Goal: Information Seeking & Learning: Find specific fact

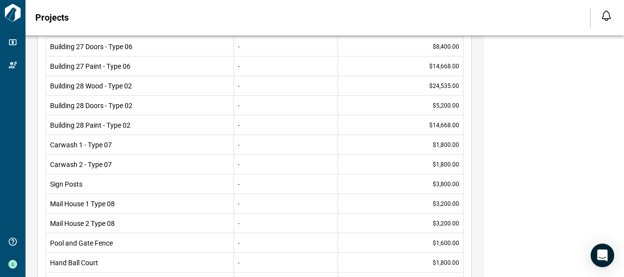
scroll to position [1904, 0]
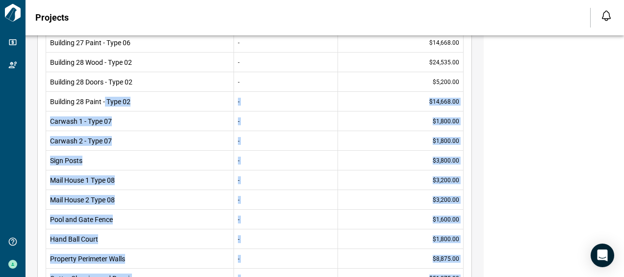
drag, startPoint x: 57, startPoint y: 82, endPoint x: 102, endPoint y: 80, distance: 44.7
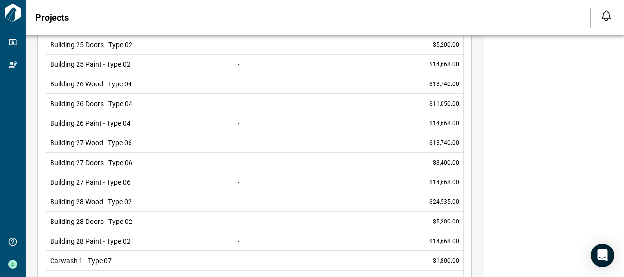
scroll to position [1756, 0]
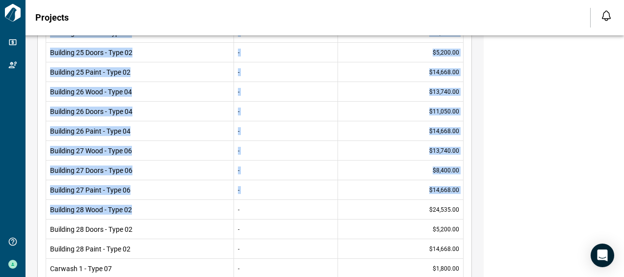
drag, startPoint x: 472, startPoint y: 98, endPoint x: 134, endPoint y: 204, distance: 354.2
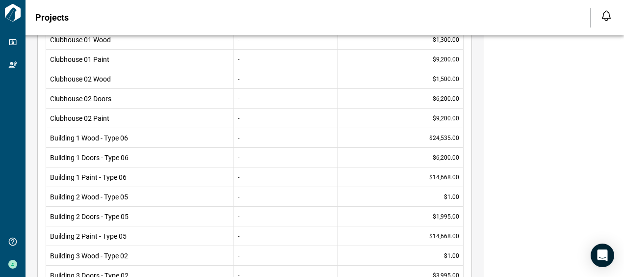
scroll to position [245, 0]
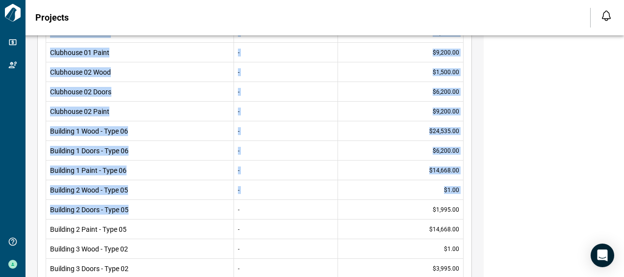
drag, startPoint x: 43, startPoint y: 51, endPoint x: 230, endPoint y: 205, distance: 241.5
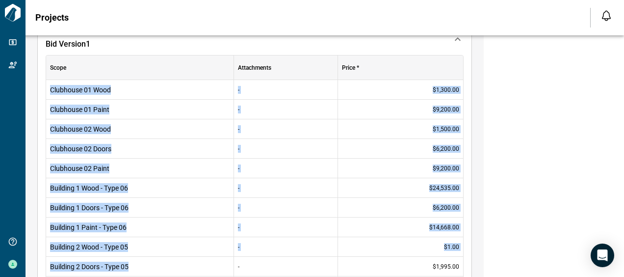
scroll to position [196, 0]
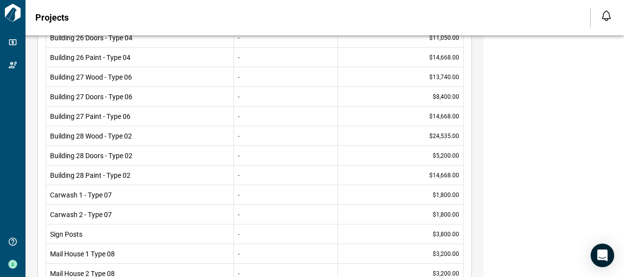
scroll to position [1875, 0]
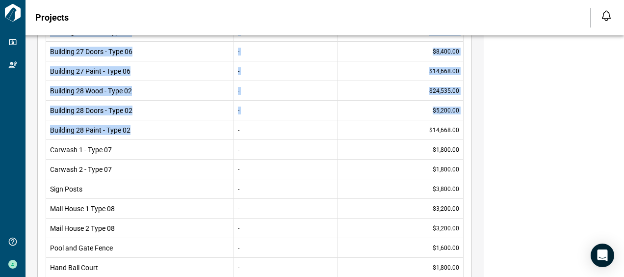
drag, startPoint x: 37, startPoint y: 83, endPoint x: 186, endPoint y: 131, distance: 156.4
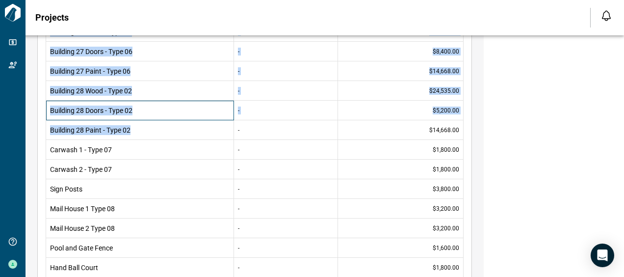
copy div "Clubhouse 01 Wood - $1,300.00 Clubhouse 01 Paint - $9,200.00 Clubhouse 02 Wood …"
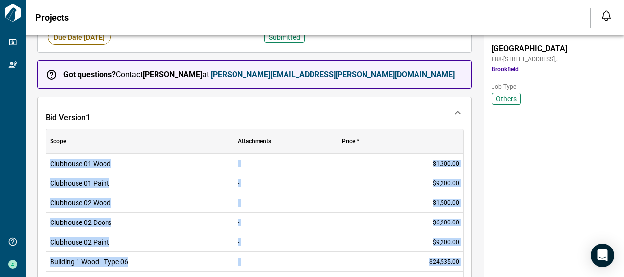
scroll to position [147, 0]
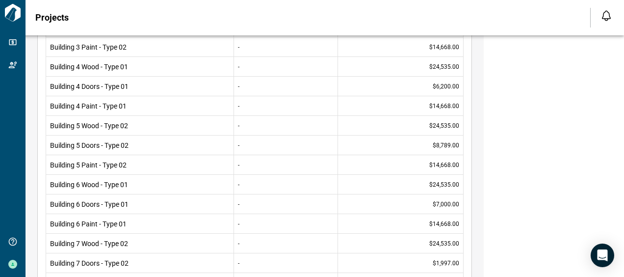
scroll to position [491, 0]
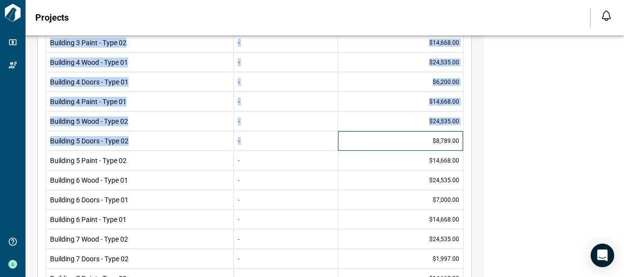
drag, startPoint x: 430, startPoint y: 138, endPoint x: 464, endPoint y: 141, distance: 34.0
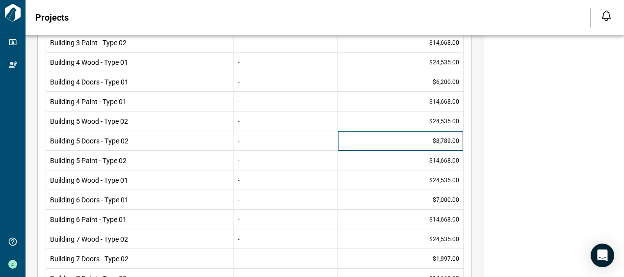
drag, startPoint x: 464, startPoint y: 141, endPoint x: 446, endPoint y: 138, distance: 17.9
click at [446, 138] on span "$8,789.00" at bounding box center [446, 141] width 26 height 8
drag, startPoint x: 432, startPoint y: 139, endPoint x: 458, endPoint y: 142, distance: 26.2
click at [458, 142] on div "$8,789.00" at bounding box center [400, 141] width 125 height 20
drag, startPoint x: 458, startPoint y: 142, endPoint x: 447, endPoint y: 140, distance: 10.5
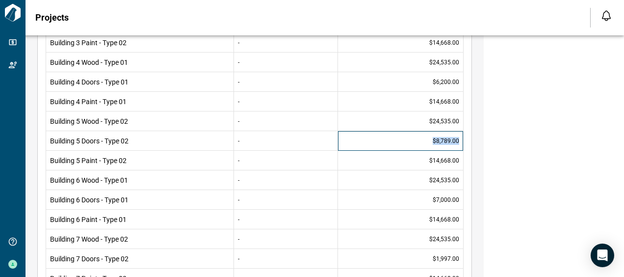
copy span "$8,789.00"
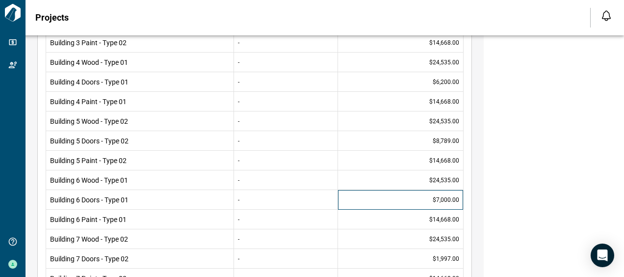
click at [378, 194] on div "$7,000.00" at bounding box center [400, 200] width 125 height 20
drag, startPoint x: 431, startPoint y: 199, endPoint x: 459, endPoint y: 203, distance: 28.8
click at [459, 203] on div "$7,000.00" at bounding box center [400, 200] width 125 height 20
drag, startPoint x: 459, startPoint y: 203, endPoint x: 448, endPoint y: 198, distance: 12.3
copy span "$7,000.00"
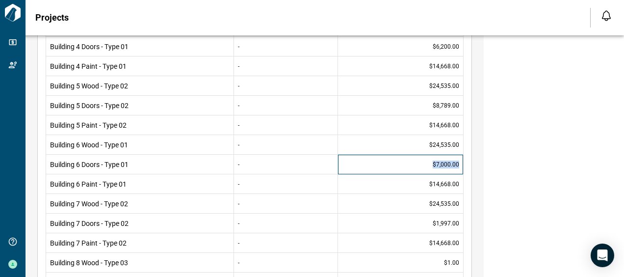
scroll to position [540, 0]
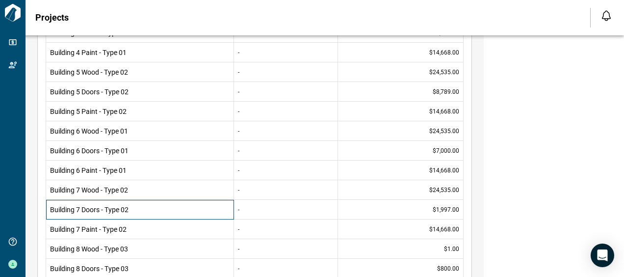
click at [208, 210] on span "Building 7 Doors - Type 02" at bounding box center [140, 210] width 180 height 10
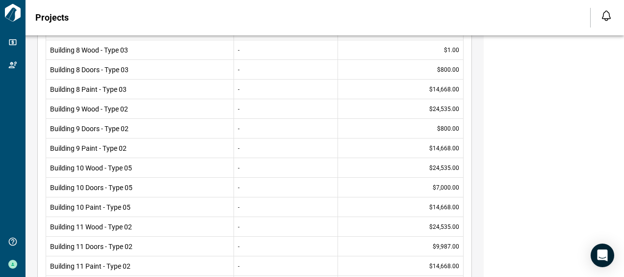
scroll to position [785, 0]
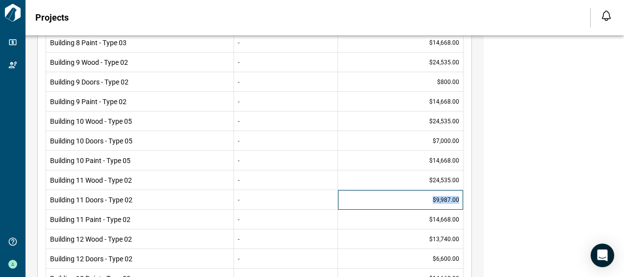
drag, startPoint x: 431, startPoint y: 197, endPoint x: 453, endPoint y: 197, distance: 22.6
click at [457, 197] on div "$9,987.00" at bounding box center [400, 200] width 125 height 20
drag, startPoint x: 453, startPoint y: 197, endPoint x: 445, endPoint y: 198, distance: 8.4
drag, startPoint x: 445, startPoint y: 198, endPoint x: 423, endPoint y: 198, distance: 22.1
click at [420, 197] on div "$9,987.00" at bounding box center [400, 200] width 125 height 20
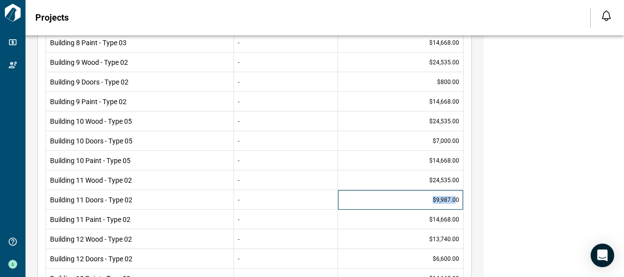
click at [429, 196] on div "$9,987.00" at bounding box center [400, 200] width 125 height 20
click at [433, 197] on span "$9,987.00" at bounding box center [446, 200] width 26 height 8
drag, startPoint x: 433, startPoint y: 198, endPoint x: 461, endPoint y: 200, distance: 28.1
click at [462, 201] on div "$9,987.00" at bounding box center [400, 200] width 125 height 20
drag, startPoint x: 461, startPoint y: 200, endPoint x: 449, endPoint y: 199, distance: 12.3
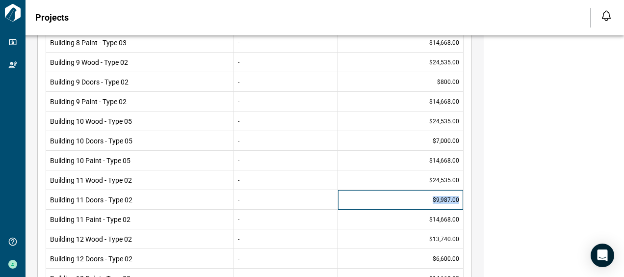
copy span "$9,987.00"
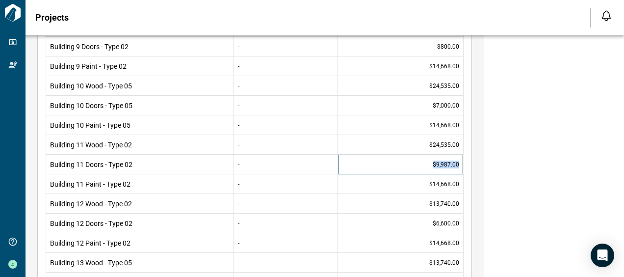
scroll to position [834, 0]
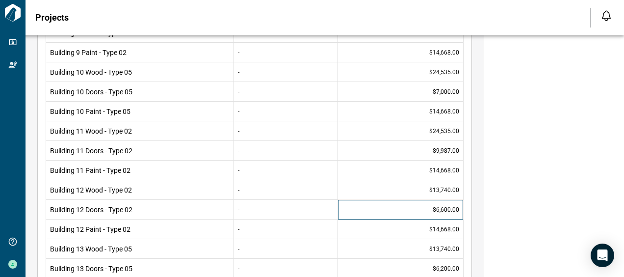
click at [421, 203] on div "$6,600.00" at bounding box center [400, 210] width 125 height 20
drag, startPoint x: 432, startPoint y: 206, endPoint x: 461, endPoint y: 209, distance: 29.6
click at [461, 209] on div "$6,600.00" at bounding box center [400, 210] width 125 height 20
drag, startPoint x: 461, startPoint y: 209, endPoint x: 454, endPoint y: 208, distance: 7.4
copy span "$6,600.00"
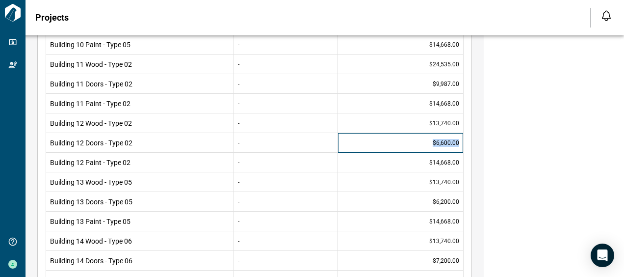
scroll to position [932, 0]
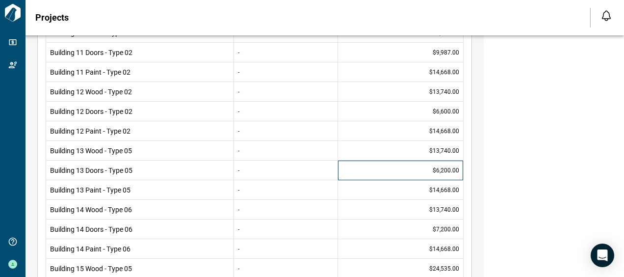
click at [402, 166] on div "$6,200.00" at bounding box center [400, 170] width 125 height 20
drag, startPoint x: 431, startPoint y: 169, endPoint x: 460, endPoint y: 172, distance: 29.6
click at [460, 172] on div "$6,200.00" at bounding box center [400, 170] width 125 height 20
drag, startPoint x: 460, startPoint y: 172, endPoint x: 442, endPoint y: 167, distance: 19.4
copy span "$6,200.00"
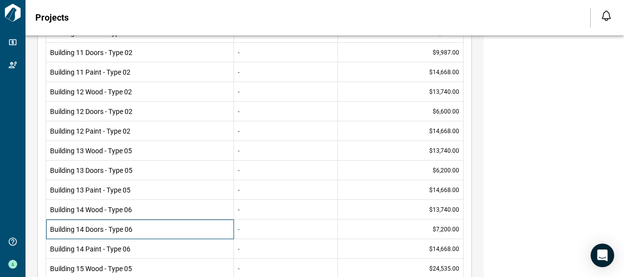
click at [152, 230] on span "Building 14 Doors - Type 06" at bounding box center [140, 229] width 180 height 10
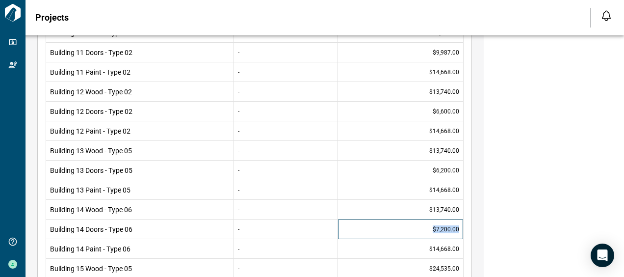
drag, startPoint x: 430, startPoint y: 226, endPoint x: 462, endPoint y: 228, distance: 32.4
click at [462, 228] on div "$7,200.00" at bounding box center [400, 229] width 125 height 20
drag, startPoint x: 462, startPoint y: 228, endPoint x: 448, endPoint y: 229, distance: 13.3
copy span "$7,200.00"
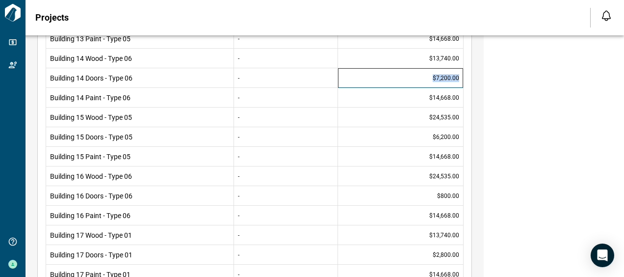
scroll to position [1079, 0]
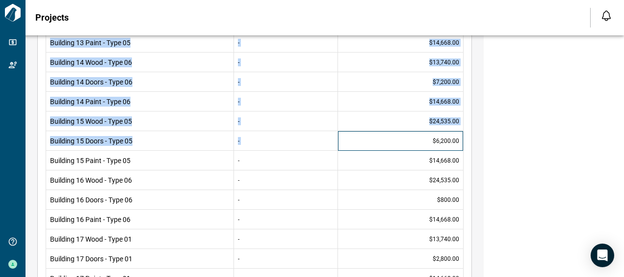
drag, startPoint x: 431, startPoint y: 138, endPoint x: 462, endPoint y: 140, distance: 31.5
click at [463, 140] on div "Scope Attachments Price * Clubhouse 01 Wood - $1,300.00 Clubhouse 01 Paint - $9…" at bounding box center [255, 254] width 434 height 2181
drag, startPoint x: 462, startPoint y: 140, endPoint x: 439, endPoint y: 141, distance: 23.6
click at [439, 141] on span "$6,200.00" at bounding box center [446, 141] width 26 height 8
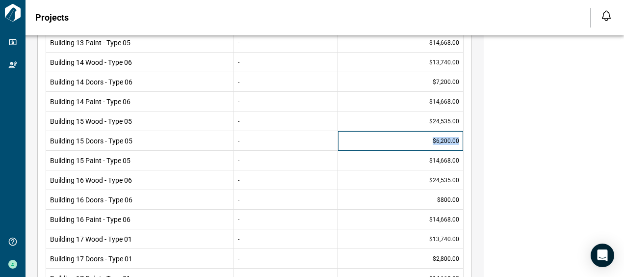
click at [459, 141] on div "$6,200.00" at bounding box center [400, 141] width 125 height 20
drag, startPoint x: 459, startPoint y: 141, endPoint x: 449, endPoint y: 140, distance: 9.3
copy span "$6,200.00"
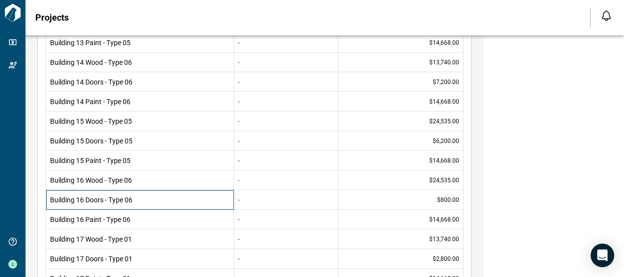
click at [145, 195] on span "Building 16 Doors - Type 06" at bounding box center [140, 200] width 180 height 10
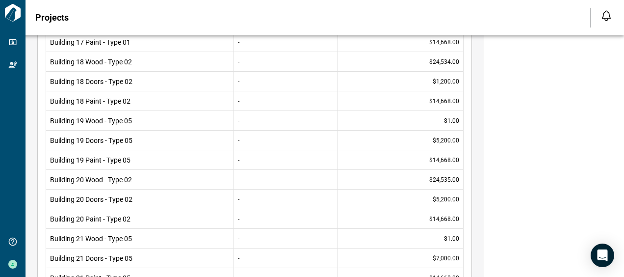
scroll to position [1325, 0]
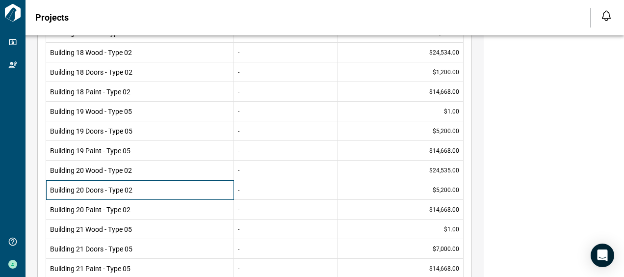
click at [145, 187] on span "Building 20 Doors - Type 02" at bounding box center [140, 190] width 180 height 10
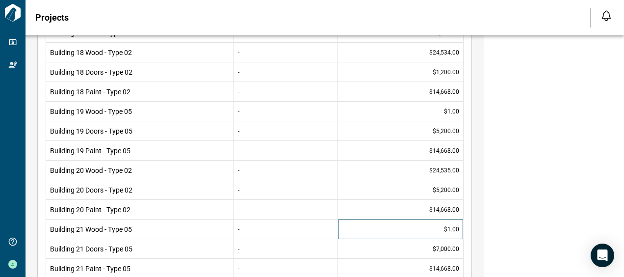
click at [379, 228] on div "$1.00" at bounding box center [400, 229] width 125 height 20
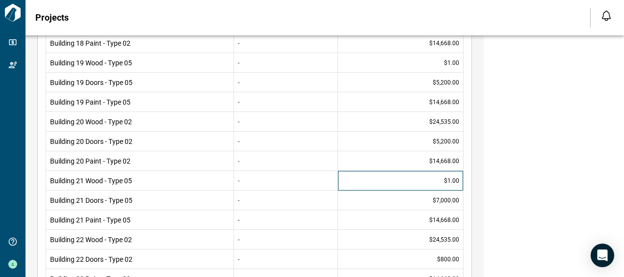
scroll to position [1423, 0]
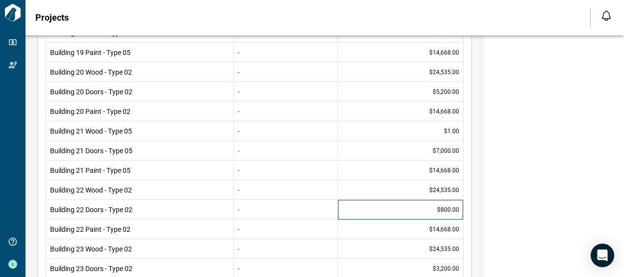
click at [378, 210] on div "$800.00" at bounding box center [400, 210] width 125 height 20
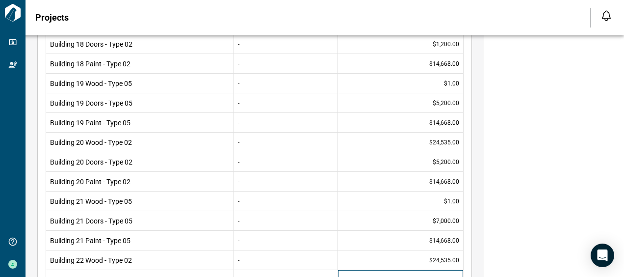
scroll to position [1374, 0]
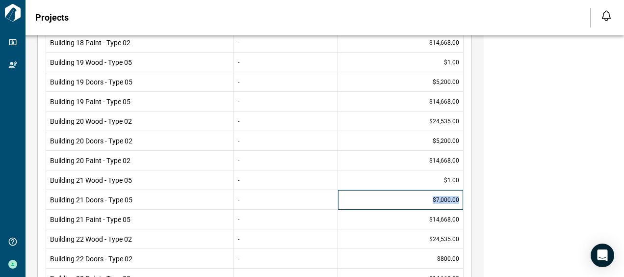
drag, startPoint x: 430, startPoint y: 198, endPoint x: 460, endPoint y: 201, distance: 30.1
click at [460, 201] on div "$7,000.00" at bounding box center [400, 200] width 125 height 20
drag, startPoint x: 459, startPoint y: 201, endPoint x: 446, endPoint y: 197, distance: 13.3
copy span "$7,000.00"
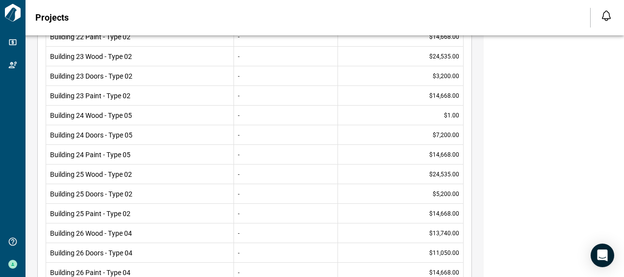
scroll to position [1619, 0]
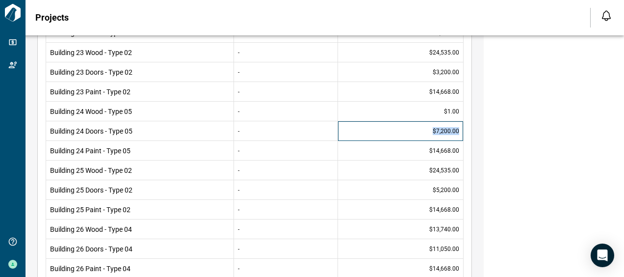
drag, startPoint x: 432, startPoint y: 127, endPoint x: 459, endPoint y: 131, distance: 27.3
click at [459, 131] on div "$7,200.00" at bounding box center [400, 131] width 125 height 20
drag, startPoint x: 452, startPoint y: 129, endPoint x: 446, endPoint y: 129, distance: 5.4
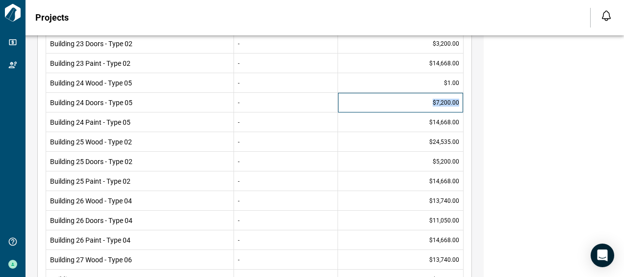
scroll to position [1668, 0]
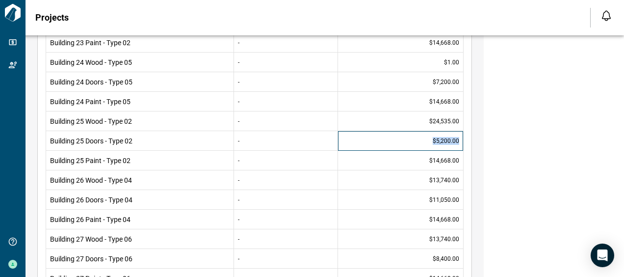
drag, startPoint x: 433, startPoint y: 138, endPoint x: 457, endPoint y: 139, distance: 24.5
click at [458, 139] on span "$5,200.00" at bounding box center [446, 141] width 26 height 8
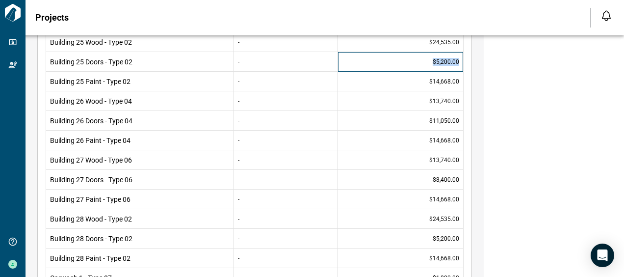
scroll to position [1766, 0]
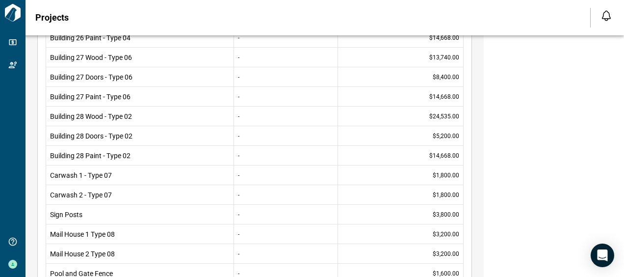
scroll to position [1864, 0]
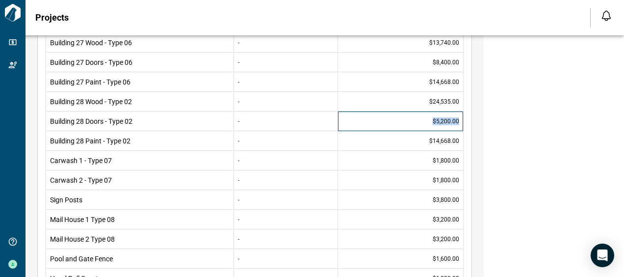
drag, startPoint x: 432, startPoint y: 119, endPoint x: 458, endPoint y: 120, distance: 26.5
click at [458, 120] on div "$5,200.00" at bounding box center [400, 121] width 125 height 20
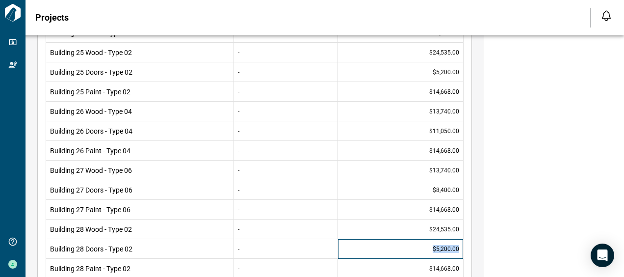
scroll to position [1717, 0]
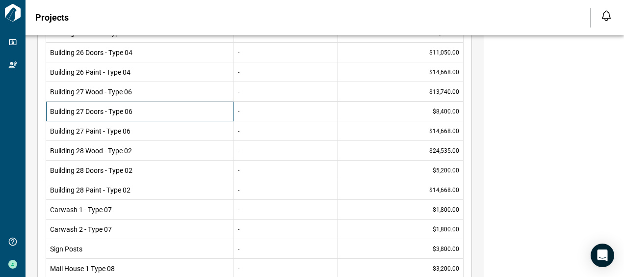
click at [155, 109] on span "Building 27 Doors - Type 06" at bounding box center [140, 111] width 180 height 10
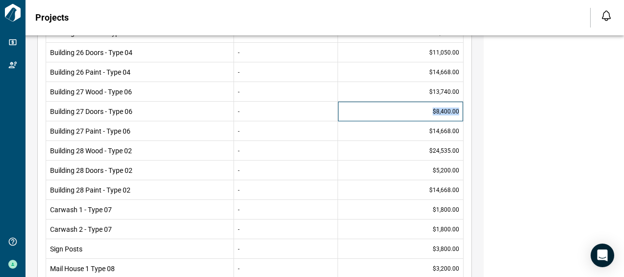
drag, startPoint x: 432, startPoint y: 108, endPoint x: 459, endPoint y: 108, distance: 27.5
click at [459, 108] on div "$8,400.00" at bounding box center [400, 112] width 125 height 20
drag, startPoint x: 459, startPoint y: 108, endPoint x: 445, endPoint y: 110, distance: 14.3
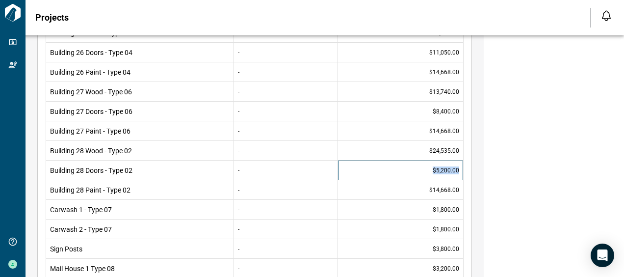
drag, startPoint x: 428, startPoint y: 168, endPoint x: 462, endPoint y: 173, distance: 34.2
click at [462, 173] on div "$5,200.00" at bounding box center [400, 170] width 125 height 20
drag, startPoint x: 460, startPoint y: 172, endPoint x: 444, endPoint y: 167, distance: 16.6
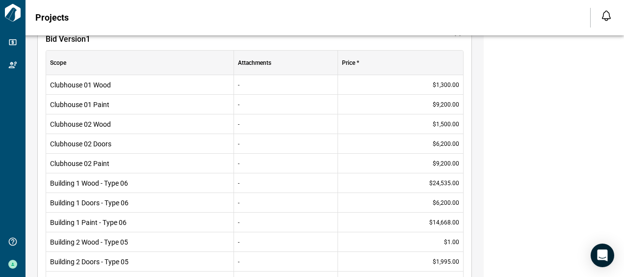
scroll to position [245, 0]
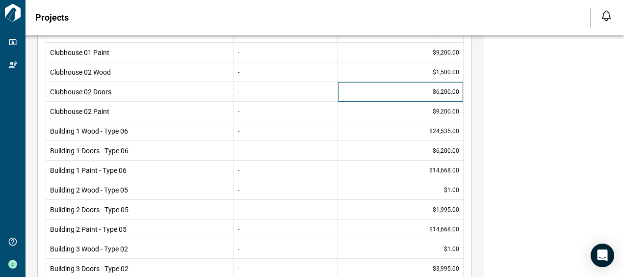
click at [377, 93] on div "$6,200.00" at bounding box center [400, 92] width 125 height 20
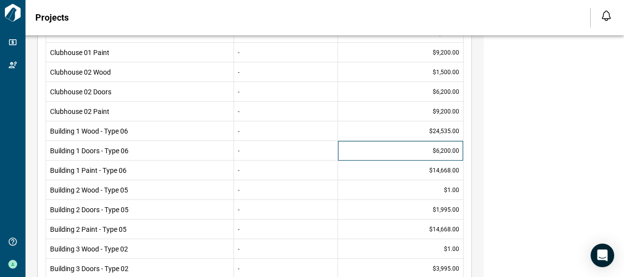
click at [399, 151] on div "$6,200.00" at bounding box center [400, 151] width 125 height 20
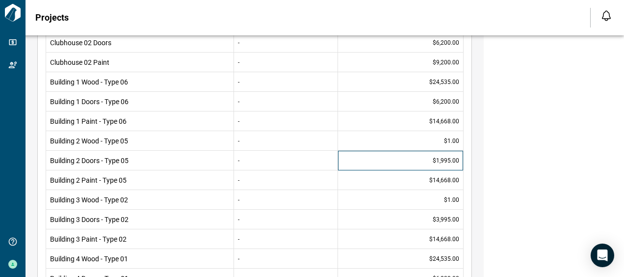
click at [408, 161] on div "$1,995.00" at bounding box center [400, 161] width 125 height 20
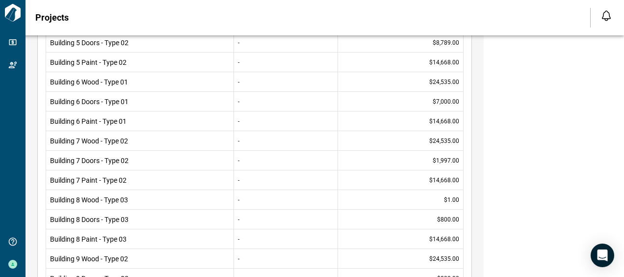
scroll to position [638, 0]
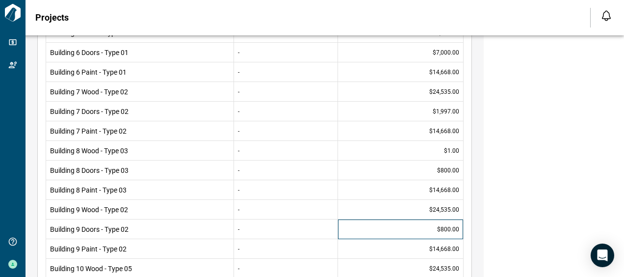
click at [401, 232] on div "$800.00" at bounding box center [400, 229] width 125 height 20
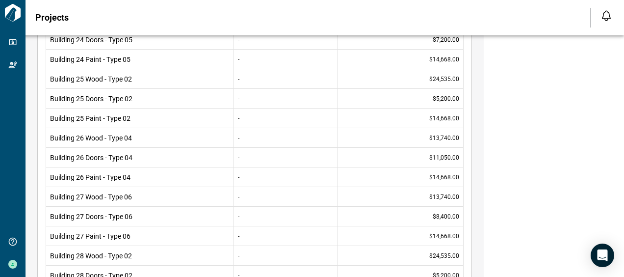
scroll to position [1717, 0]
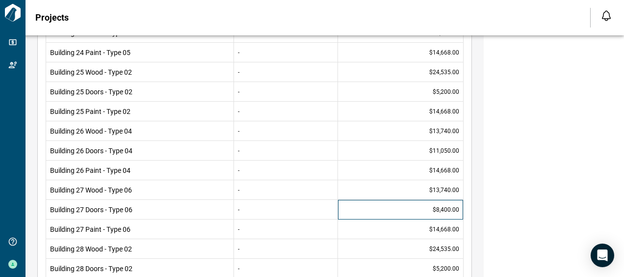
click at [420, 208] on div "$8,400.00" at bounding box center [400, 210] width 125 height 20
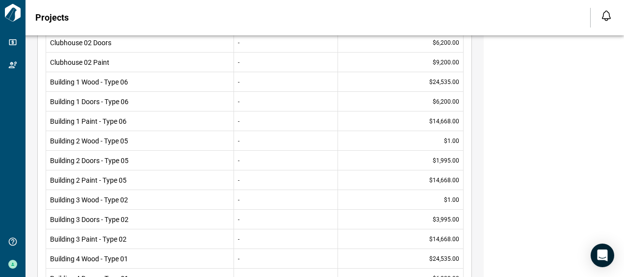
scroll to position [245, 0]
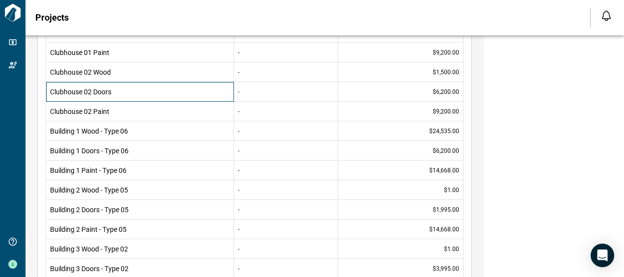
click at [117, 95] on span "Clubhouse 02 Doors" at bounding box center [140, 92] width 180 height 10
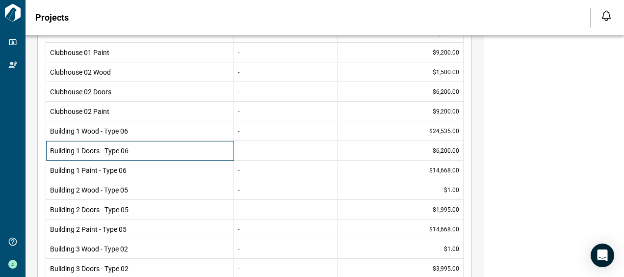
click at [134, 146] on span "Building 1 Doors - Type 06" at bounding box center [140, 151] width 180 height 10
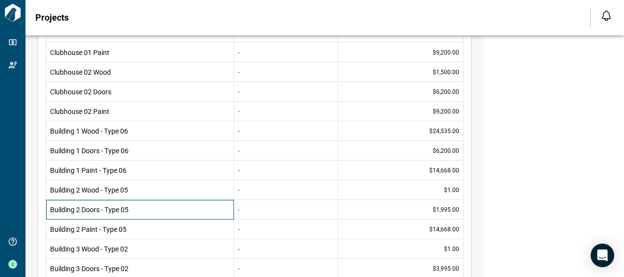
click at [142, 207] on span "Building 2 Doors - Type 05" at bounding box center [140, 210] width 180 height 10
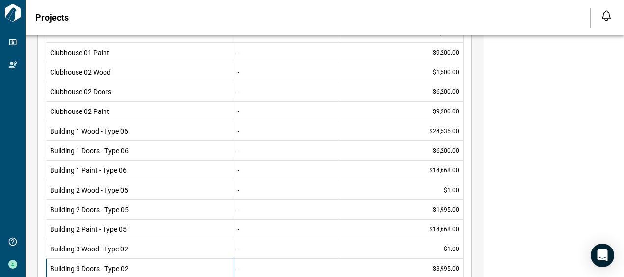
click at [131, 270] on span "Building 3 Doors - Type 02" at bounding box center [140, 268] width 180 height 10
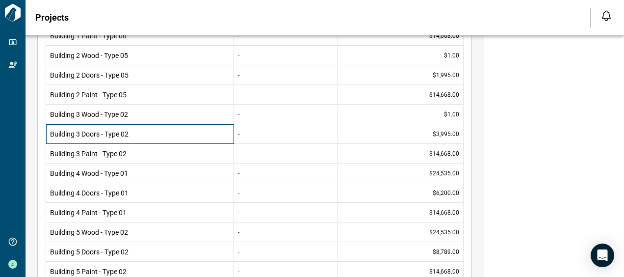
scroll to position [392, 0]
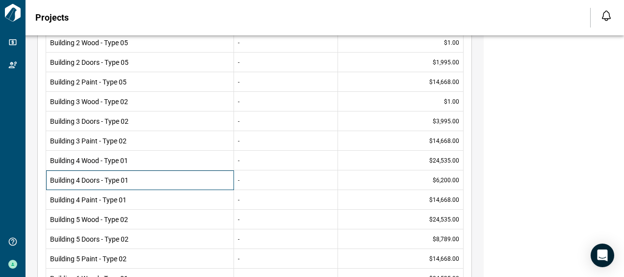
click at [138, 182] on span "Building 4 Doors - Type 01" at bounding box center [140, 180] width 180 height 10
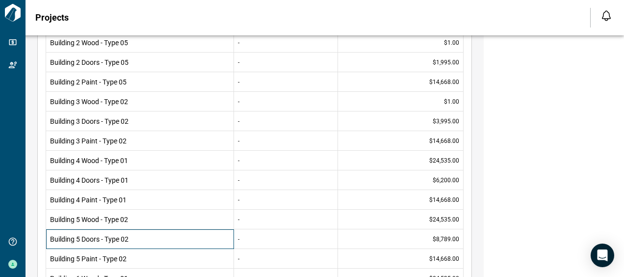
click at [129, 235] on span "Building 5 Doors - Type 02" at bounding box center [140, 239] width 180 height 10
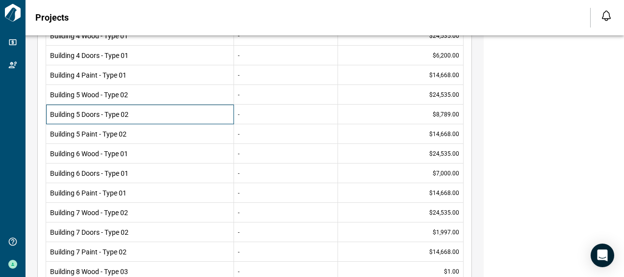
scroll to position [540, 0]
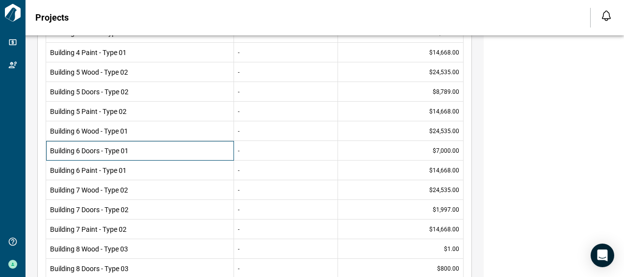
click at [138, 148] on span "Building 6 Doors - Type 01" at bounding box center [140, 151] width 180 height 10
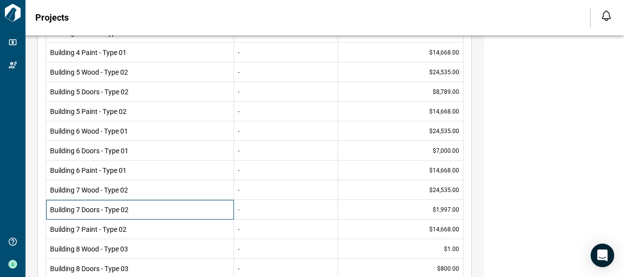
click at [150, 206] on span "Building 7 Doors - Type 02" at bounding box center [140, 210] width 180 height 10
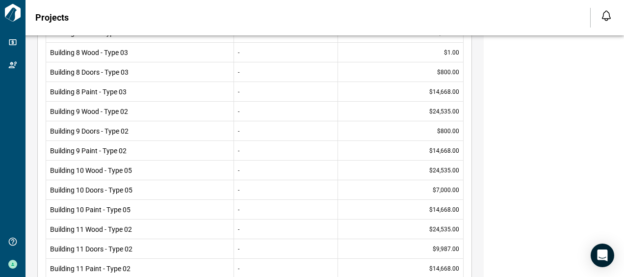
scroll to position [687, 0]
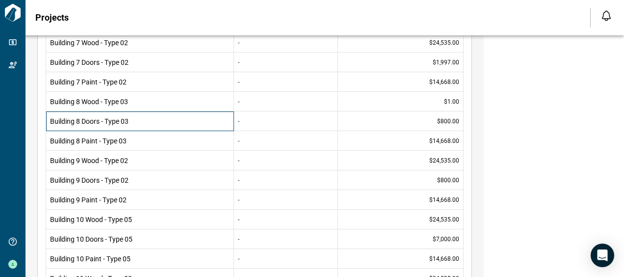
click at [158, 117] on span "Building 8 Doors - Type 03" at bounding box center [140, 121] width 180 height 10
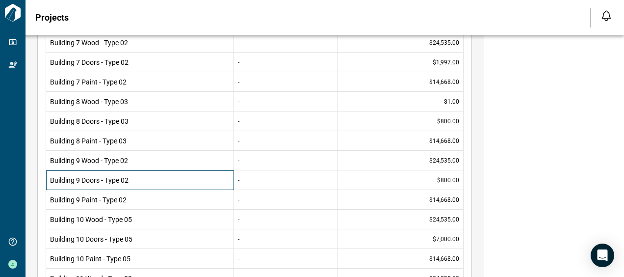
click at [163, 175] on span "Building 9 Doors - Type 02" at bounding box center [140, 180] width 180 height 10
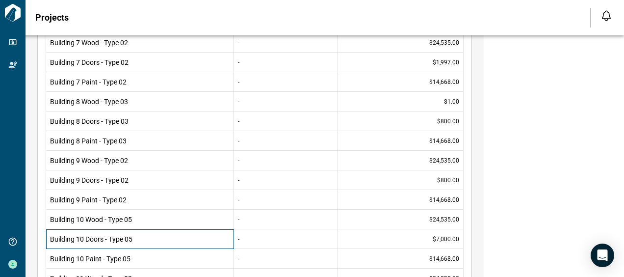
click at [139, 234] on span "Building 10 Doors - Type 05" at bounding box center [140, 239] width 180 height 10
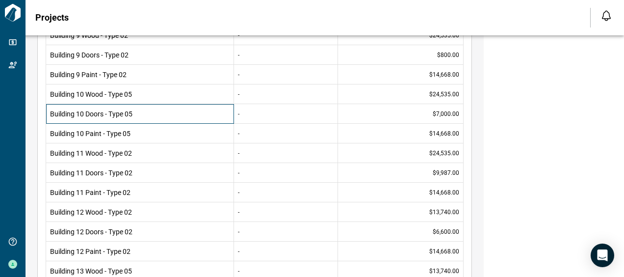
scroll to position [834, 0]
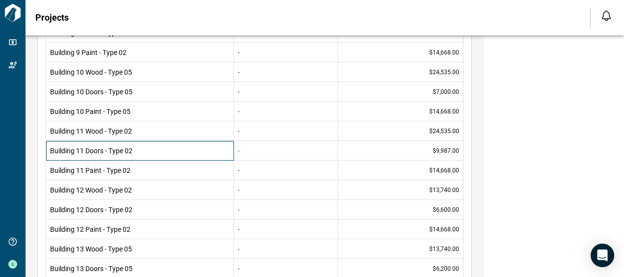
click at [152, 146] on span "Building 11 Doors - Type 02" at bounding box center [140, 151] width 180 height 10
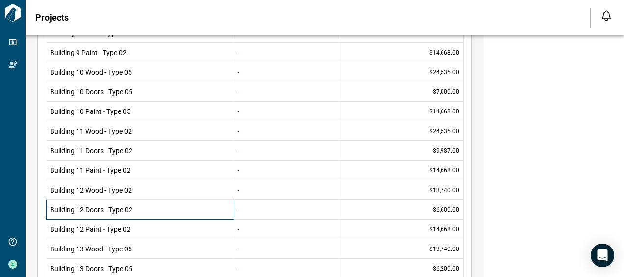
click at [181, 205] on span "Building 12 Doors - Type 02" at bounding box center [140, 210] width 180 height 10
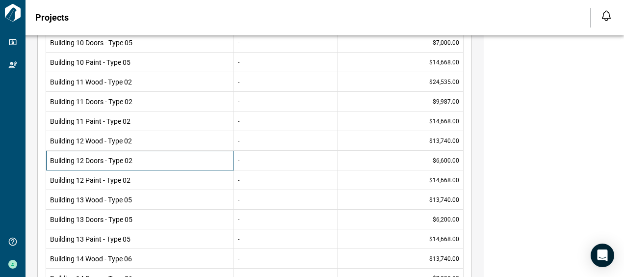
scroll to position [932, 0]
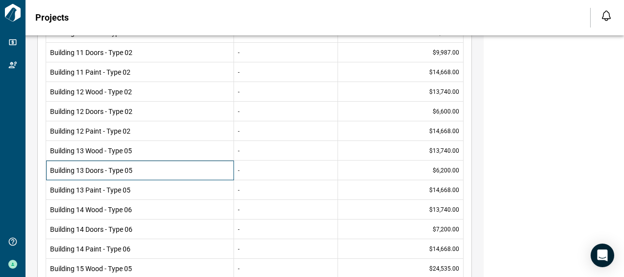
click at [153, 168] on span "Building 13 Doors - Type 05" at bounding box center [140, 170] width 180 height 10
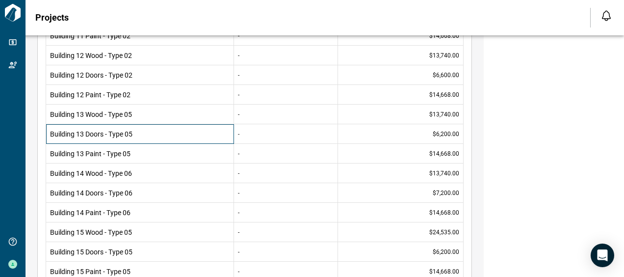
scroll to position [981, 0]
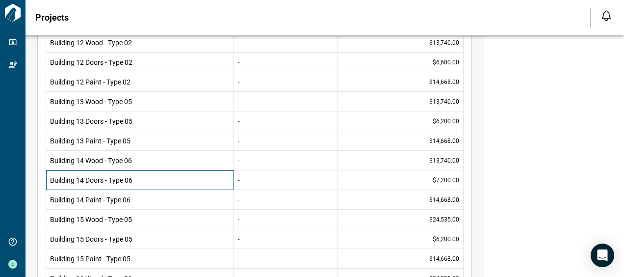
click at [161, 176] on span "Building 14 Doors - Type 06" at bounding box center [140, 180] width 180 height 10
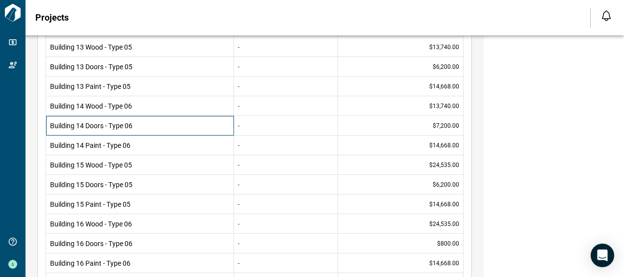
scroll to position [1079, 0]
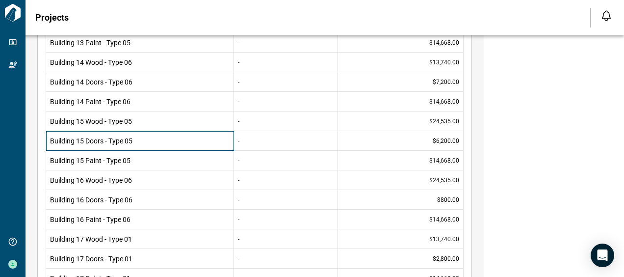
click at [141, 137] on span "Building 15 Doors - Type 05" at bounding box center [140, 141] width 180 height 10
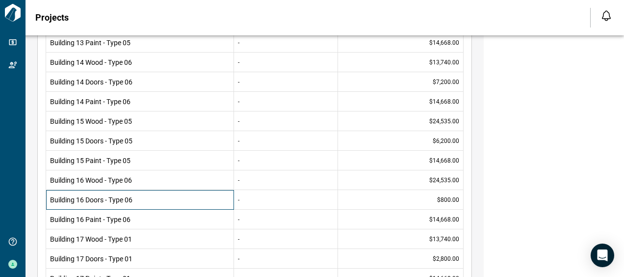
click at [172, 202] on span "Building 16 Doors - Type 06" at bounding box center [140, 200] width 180 height 10
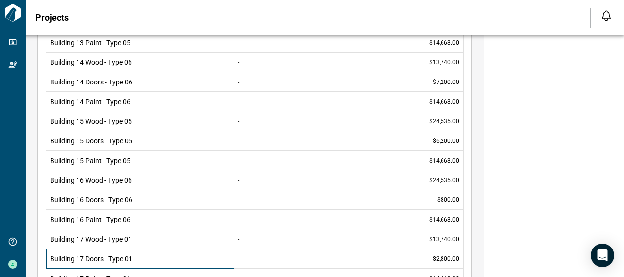
click at [167, 260] on span "Building 17 Doors - Type 01" at bounding box center [140, 259] width 180 height 10
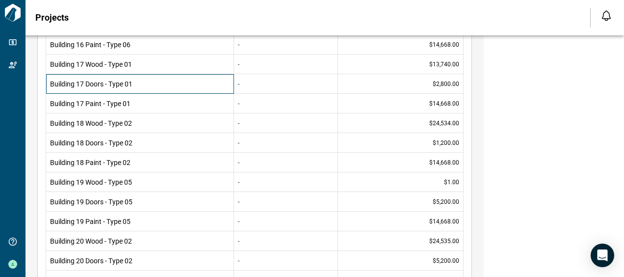
scroll to position [1276, 0]
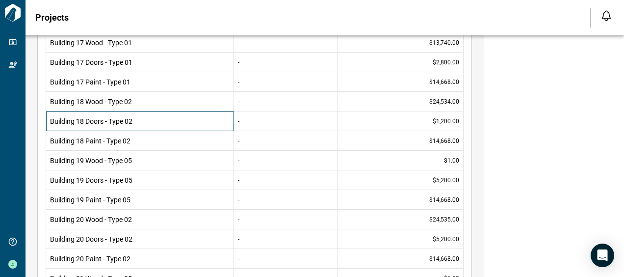
click at [151, 125] on div "Building 18 Doors - Type 02" at bounding box center [140, 121] width 188 height 20
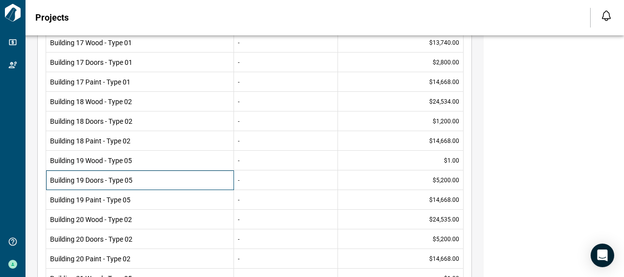
click at [159, 178] on span "Building 19 Doors - Type 05" at bounding box center [140, 180] width 180 height 10
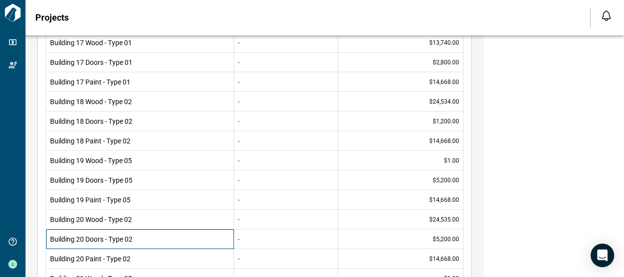
click at [154, 240] on span "Building 20 Doors - Type 02" at bounding box center [140, 239] width 180 height 10
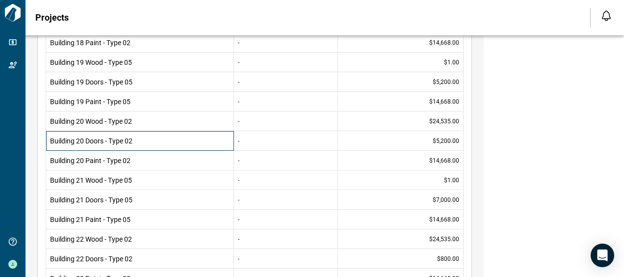
scroll to position [1423, 0]
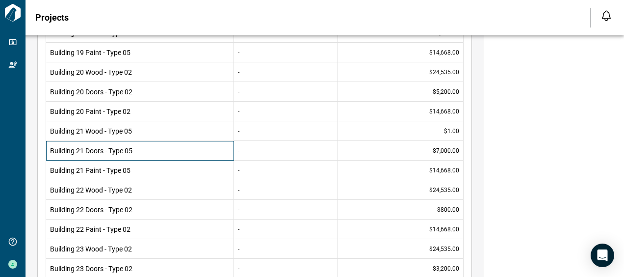
click at [171, 152] on span "Building 21 Doors - Type 05" at bounding box center [140, 151] width 180 height 10
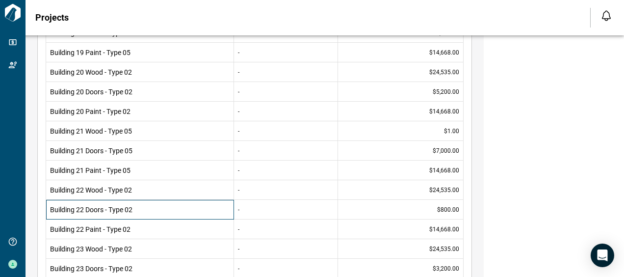
click at [166, 205] on span "Building 22 Doors - Type 02" at bounding box center [140, 210] width 180 height 10
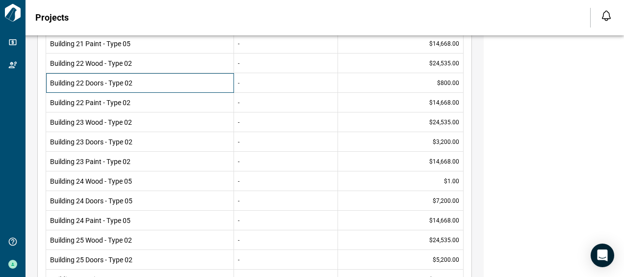
scroll to position [1570, 0]
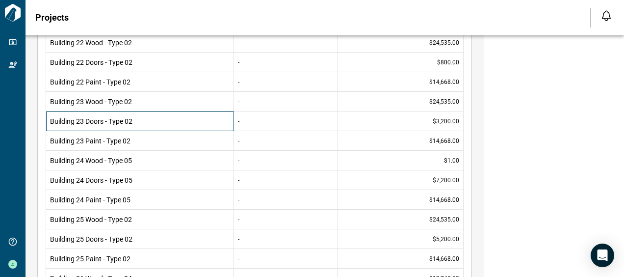
click at [170, 124] on span "Building 23 Doors - Type 02" at bounding box center [140, 121] width 180 height 10
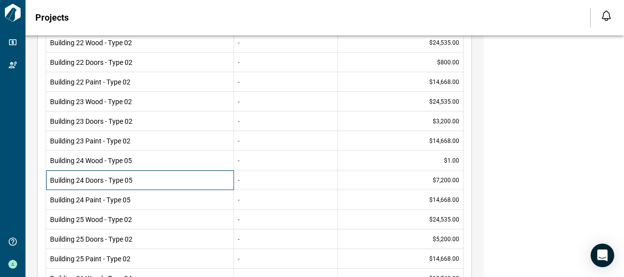
click at [180, 180] on span "Building 24 Doors - Type 05" at bounding box center [140, 180] width 180 height 10
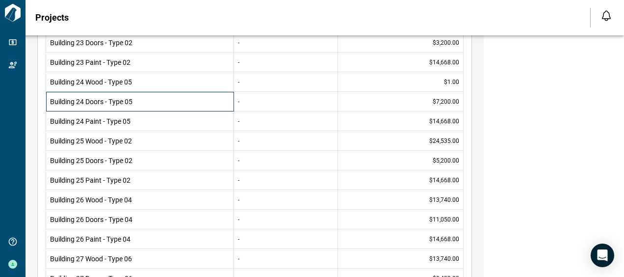
scroll to position [1668, 0]
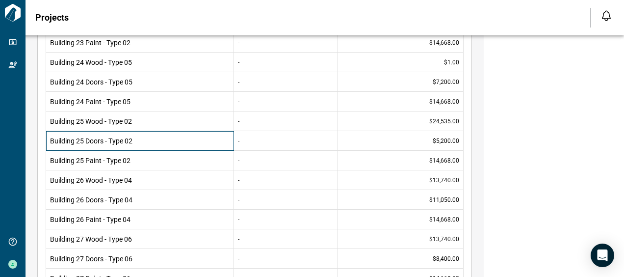
click at [190, 144] on span "Building 25 Doors - Type 02" at bounding box center [140, 141] width 180 height 10
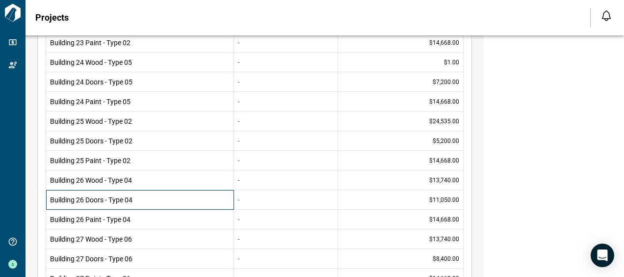
click at [184, 192] on div "Building 26 Doors - Type 04" at bounding box center [140, 200] width 188 height 20
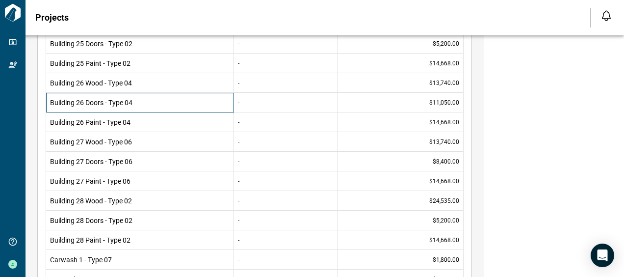
scroll to position [1766, 0]
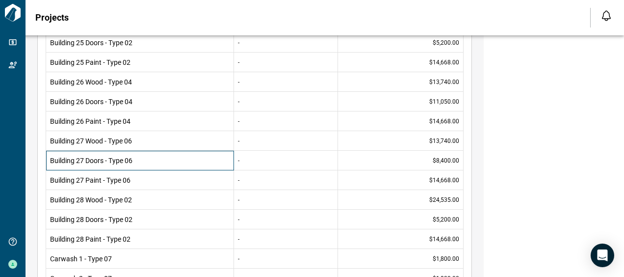
click at [155, 161] on span "Building 27 Doors - Type 06" at bounding box center [140, 161] width 180 height 10
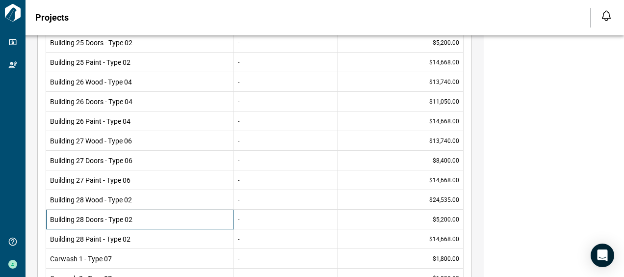
click at [157, 217] on span "Building 28 Doors - Type 02" at bounding box center [140, 219] width 180 height 10
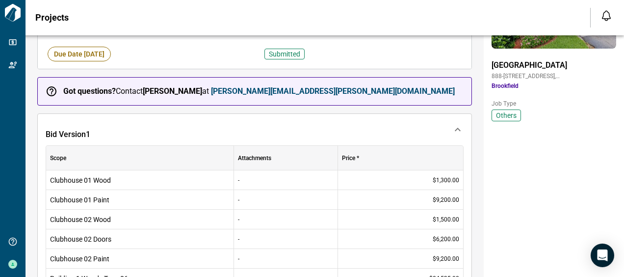
scroll to position [147, 0]
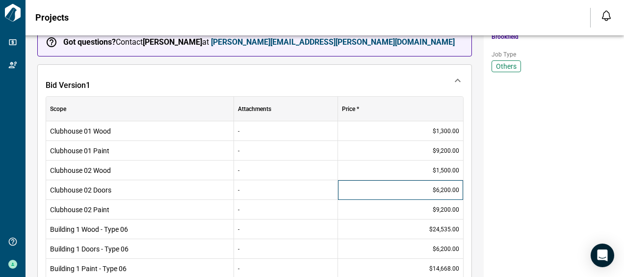
click at [415, 185] on div "$6,200.00" at bounding box center [400, 190] width 125 height 20
